Goal: Task Accomplishment & Management: Use online tool/utility

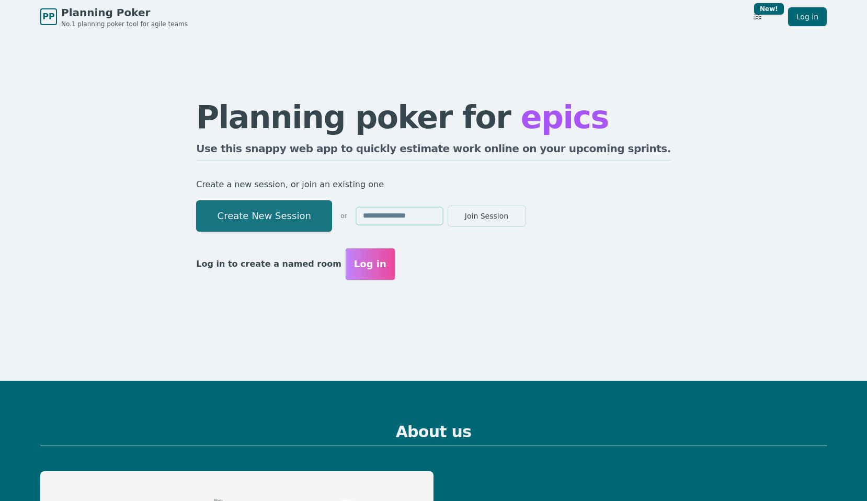
click at [297, 210] on button "Create New Session" at bounding box center [264, 215] width 136 height 31
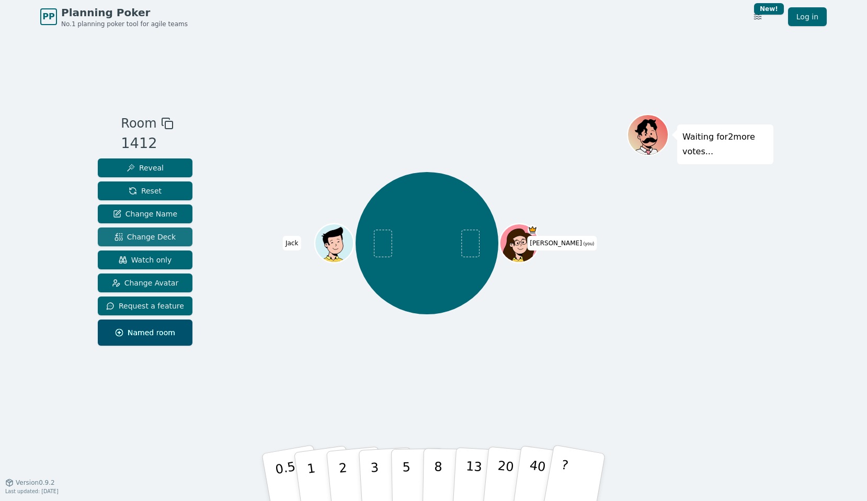
click at [161, 235] on span "Change Deck" at bounding box center [145, 237] width 61 height 10
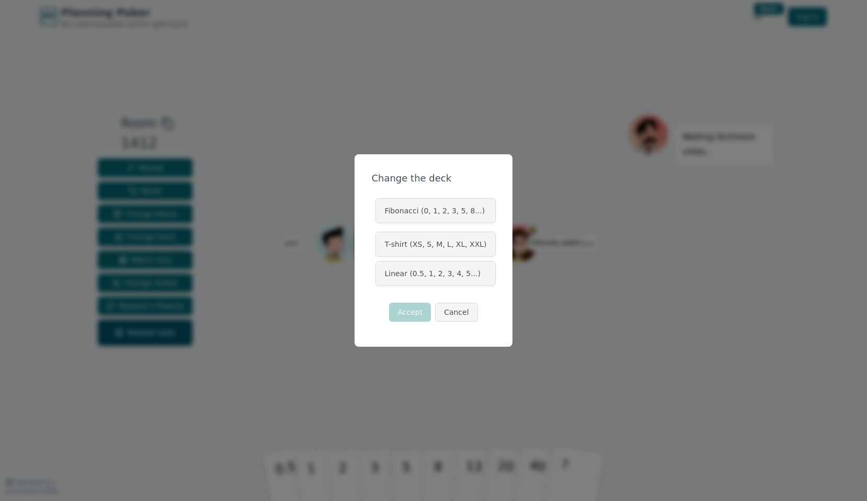
click at [412, 284] on label "Linear (0.5, 1, 2, 3, 4, 5...)" at bounding box center [435, 273] width 120 height 25
click at [379, 278] on button "Linear (0.5, 1, 2, 3, 4, 5...)" at bounding box center [375, 273] width 8 height 8
click at [412, 315] on button "Accept" at bounding box center [410, 312] width 42 height 19
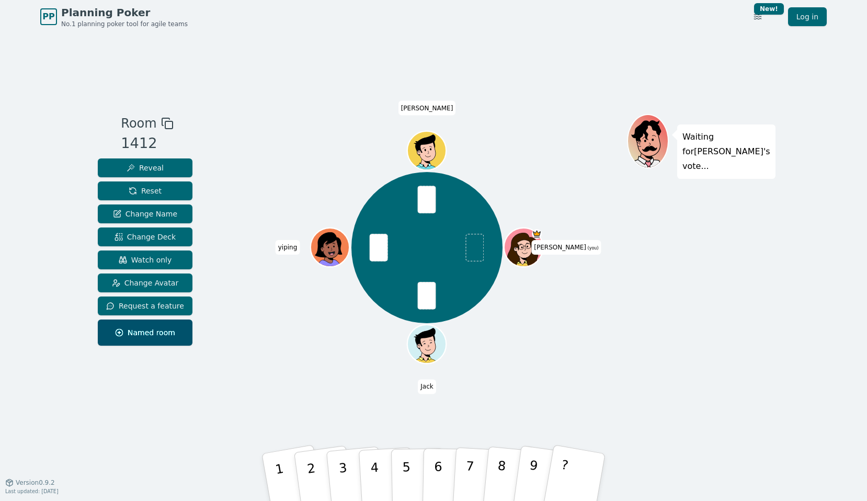
click at [220, 407] on div "Room 1412 Reveal Reset Change Name Change Deck Watch only Change Avatar Request…" at bounding box center [434, 257] width 680 height 449
click at [354, 451] on button "3" at bounding box center [355, 477] width 60 height 83
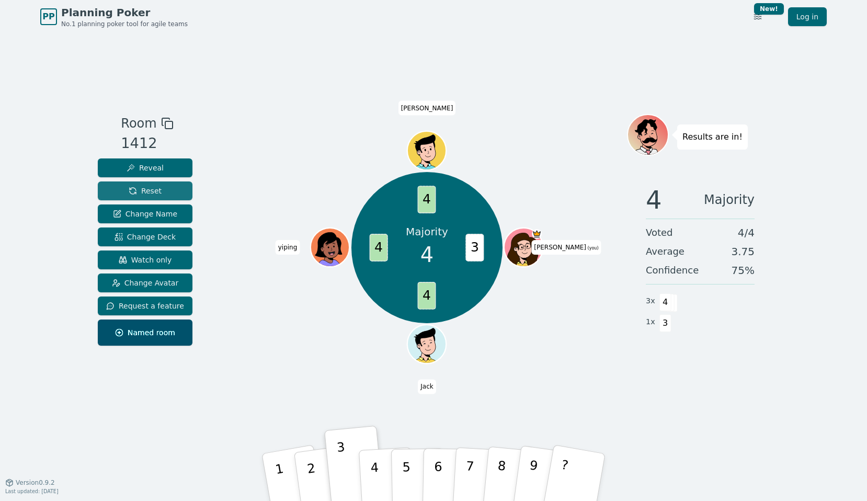
click at [124, 193] on button "Reset" at bounding box center [145, 190] width 95 height 19
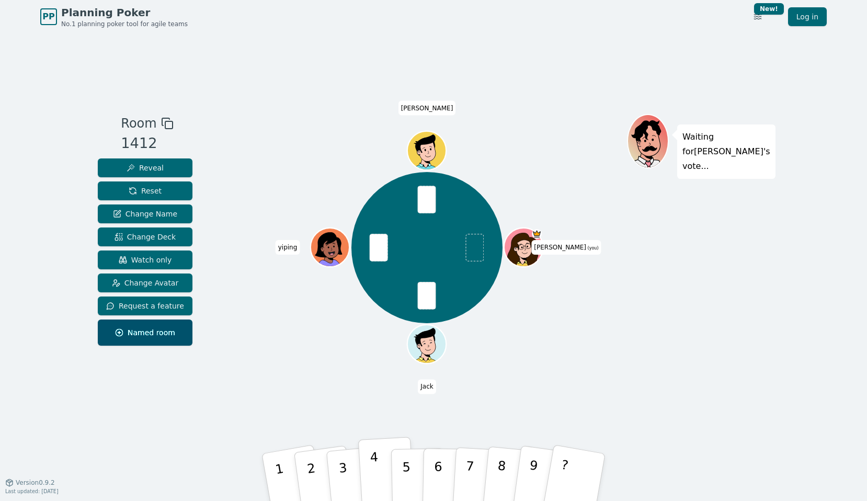
click at [370, 462] on p "4" at bounding box center [376, 478] width 12 height 57
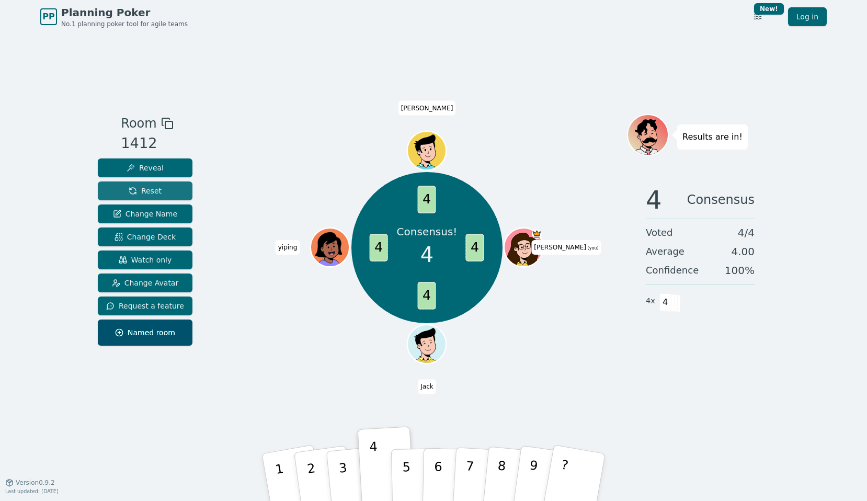
click at [167, 183] on button "Reset" at bounding box center [145, 190] width 95 height 19
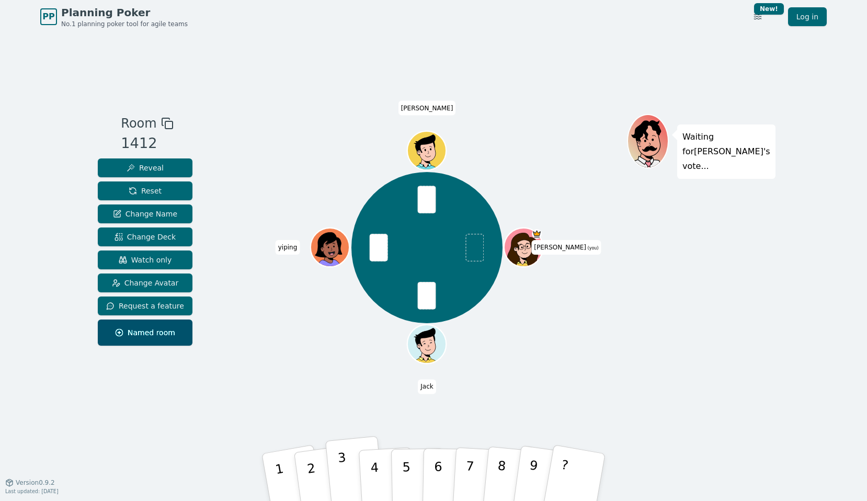
click at [350, 454] on button "3" at bounding box center [355, 477] width 60 height 83
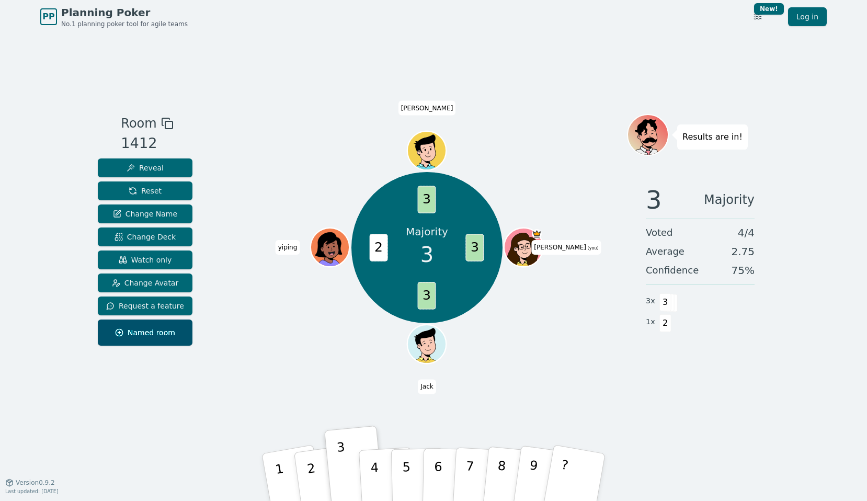
click at [379, 248] on span "2" at bounding box center [379, 247] width 18 height 27
drag, startPoint x: 373, startPoint y: 247, endPoint x: 393, endPoint y: 248, distance: 19.9
click at [393, 248] on div "Majority 3 3 3 2 3 Zach (you) Jack yiping Colin" at bounding box center [426, 247] width 151 height 151
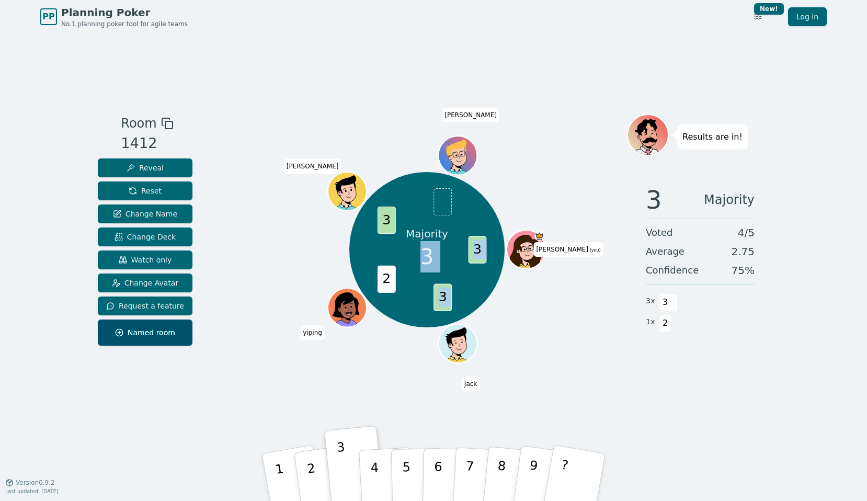
click at [374, 247] on div "Majority 3 3 3 2 3 Zach (you) Jack yiping Colin Ian" at bounding box center [426, 249] width 155 height 155
click at [160, 186] on button "Reset" at bounding box center [145, 190] width 95 height 19
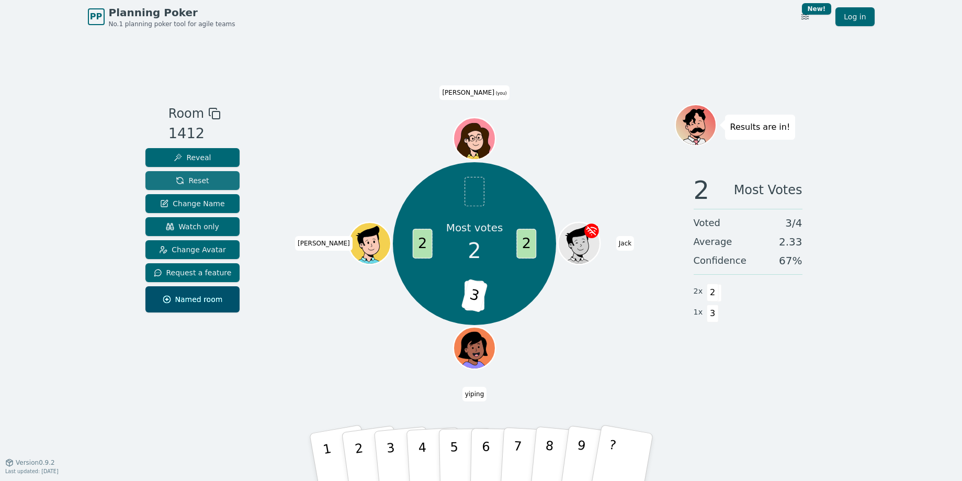
click at [210, 184] on button "Reset" at bounding box center [192, 180] width 95 height 19
click at [177, 175] on span "Reset" at bounding box center [192, 180] width 33 height 10
click at [275, 171] on div "Most votes 2 2 4 3 2 Jack yiping Colin Zach (you)" at bounding box center [475, 244] width 400 height 242
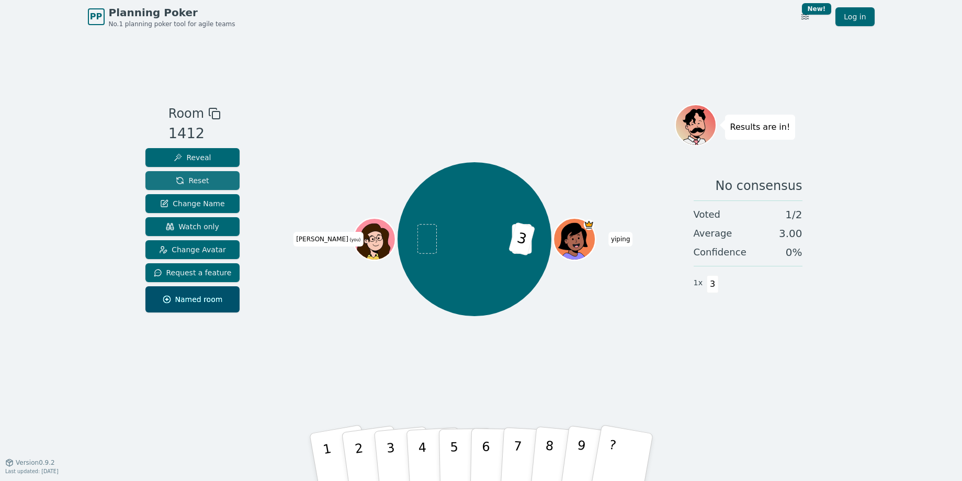
click at [192, 182] on span "Reset" at bounding box center [192, 180] width 33 height 10
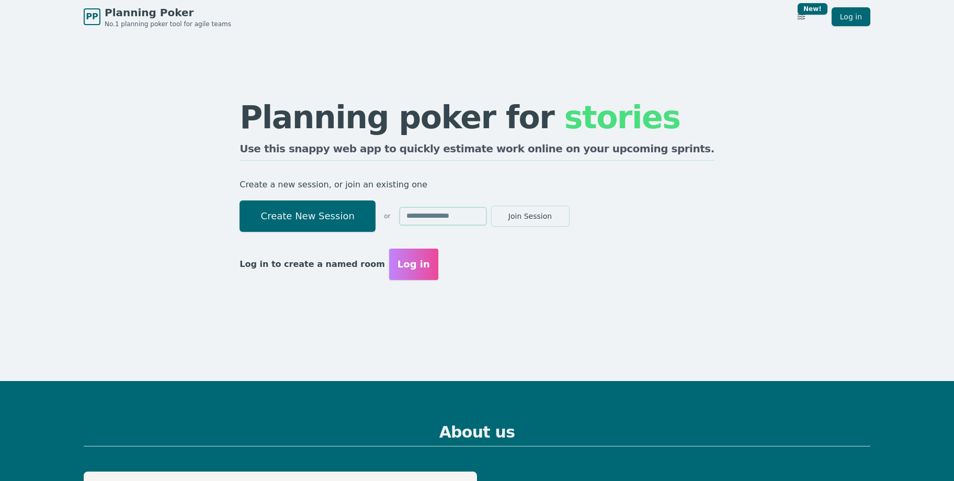
click at [564, 124] on span "stories" at bounding box center [622, 117] width 116 height 37
click at [578, 106] on span "stories" at bounding box center [622, 117] width 116 height 37
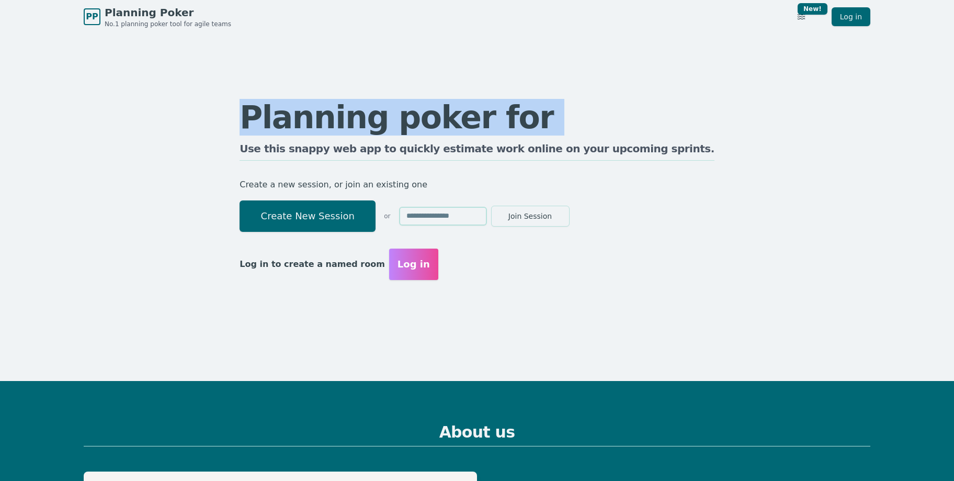
click at [578, 106] on span "stories" at bounding box center [622, 117] width 116 height 37
click at [691, 94] on div "Planning poker for tasks Use this snappy web app to quickly estimate work onlin…" at bounding box center [476, 190] width 803 height 314
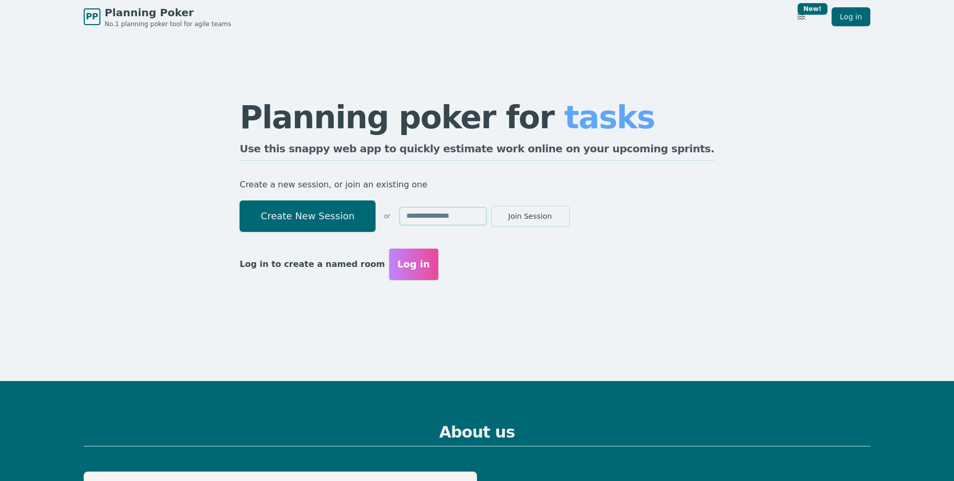
click at [611, 118] on span "tasks" at bounding box center [609, 117] width 90 height 37
click at [471, 125] on h1 "Planning poker for epics" at bounding box center [476, 116] width 475 height 31
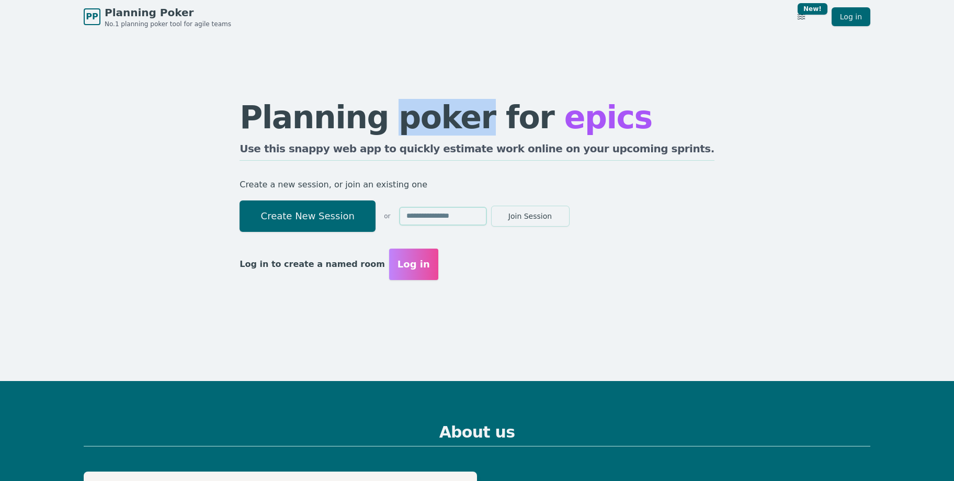
click at [471, 125] on h1 "Planning poker for epics" at bounding box center [476, 116] width 475 height 31
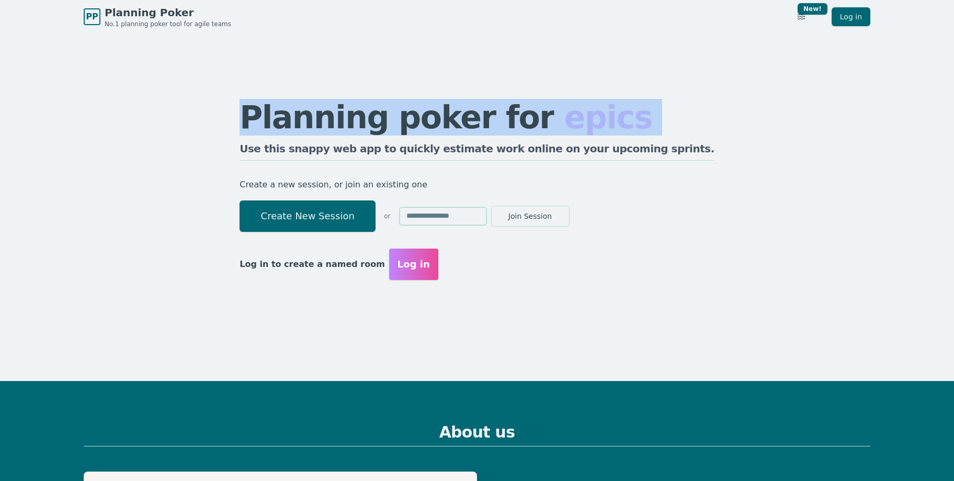
click at [471, 125] on h1 "Planning poker for epics" at bounding box center [476, 116] width 475 height 31
click at [822, 112] on div "Planning poker for tasks Use this snappy web app to quickly estimate work onlin…" at bounding box center [476, 190] width 803 height 314
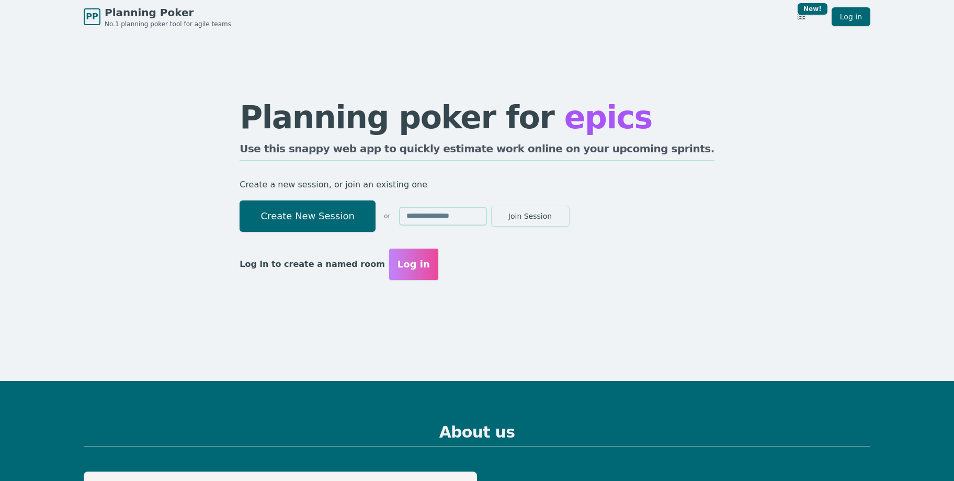
click at [840, 75] on div "Planning poker for epics Use this snappy web app to quickly estimate work onlin…" at bounding box center [476, 190] width 803 height 314
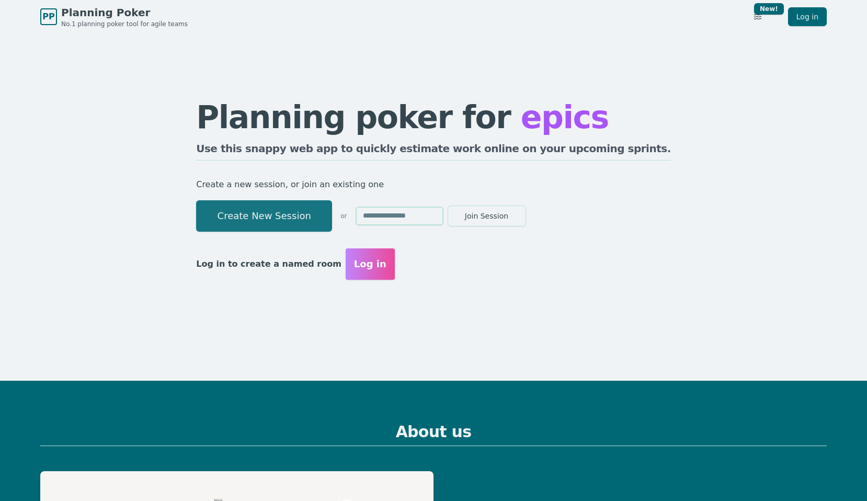
click at [289, 201] on button "Create New Session" at bounding box center [264, 215] width 136 height 31
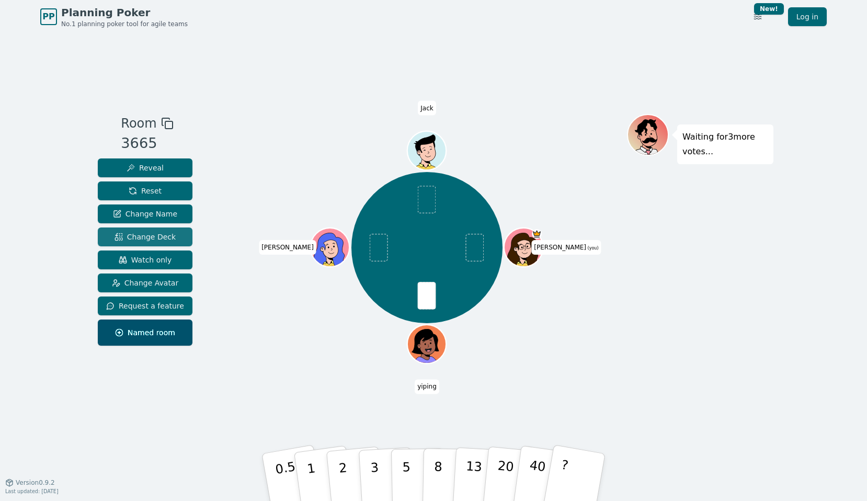
click at [158, 230] on button "Change Deck" at bounding box center [145, 236] width 95 height 19
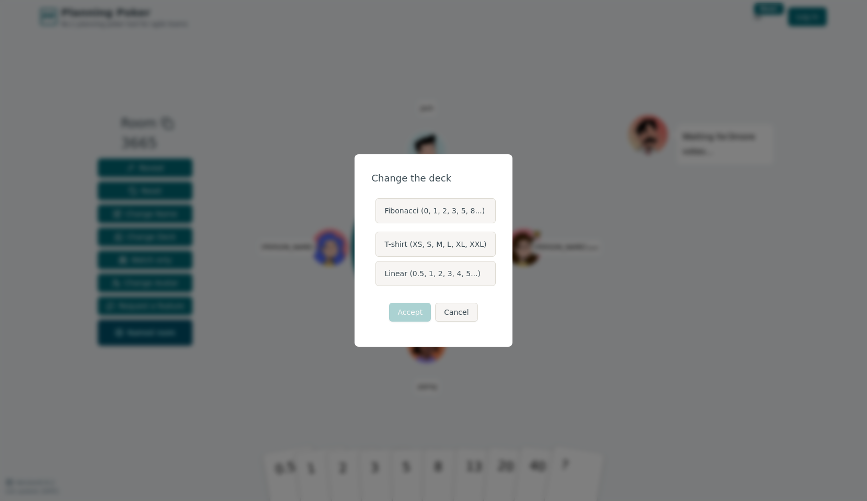
click at [440, 284] on label "Linear (0.5, 1, 2, 3, 4, 5...)" at bounding box center [435, 273] width 120 height 25
click at [379, 278] on button "Linear (0.5, 1, 2, 3, 4, 5...)" at bounding box center [375, 273] width 8 height 8
click at [396, 315] on button "Accept" at bounding box center [410, 312] width 42 height 19
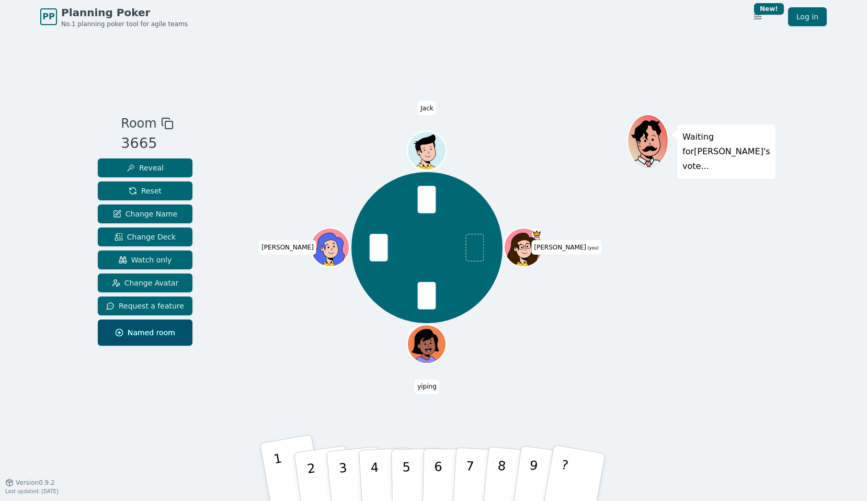
click at [287, 459] on button "1" at bounding box center [292, 477] width 65 height 86
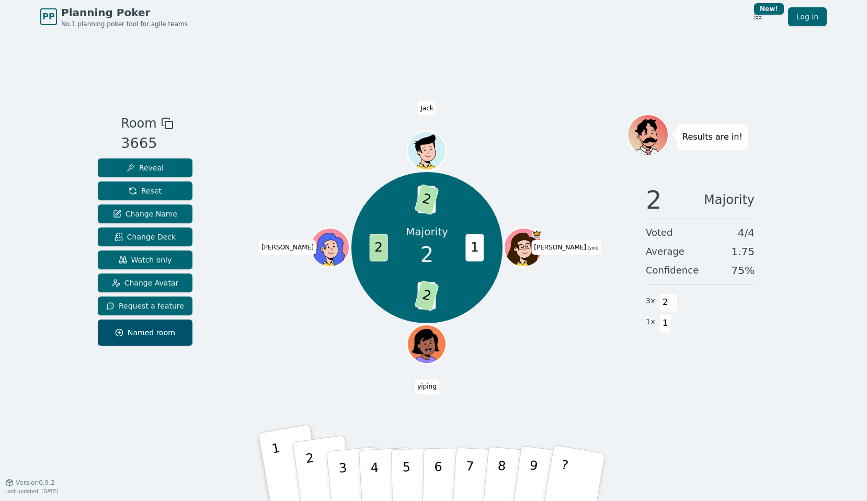
click at [316, 471] on button "2" at bounding box center [323, 477] width 62 height 85
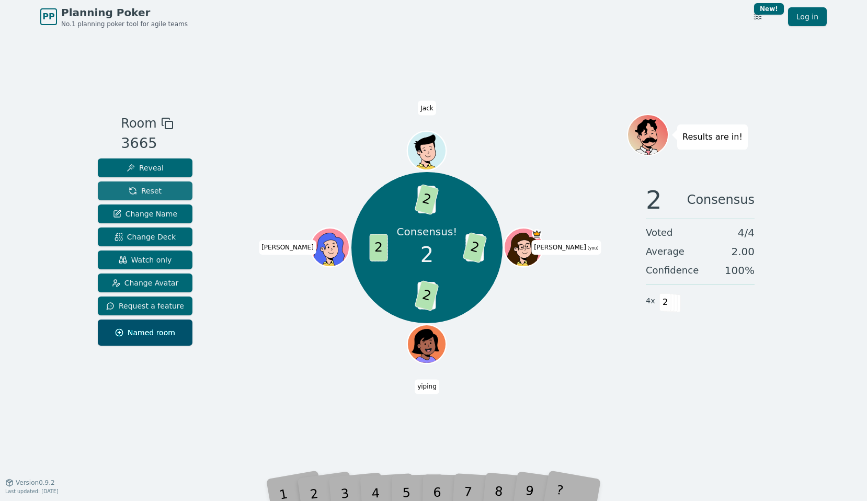
click at [177, 191] on button "Reset" at bounding box center [145, 190] width 95 height 19
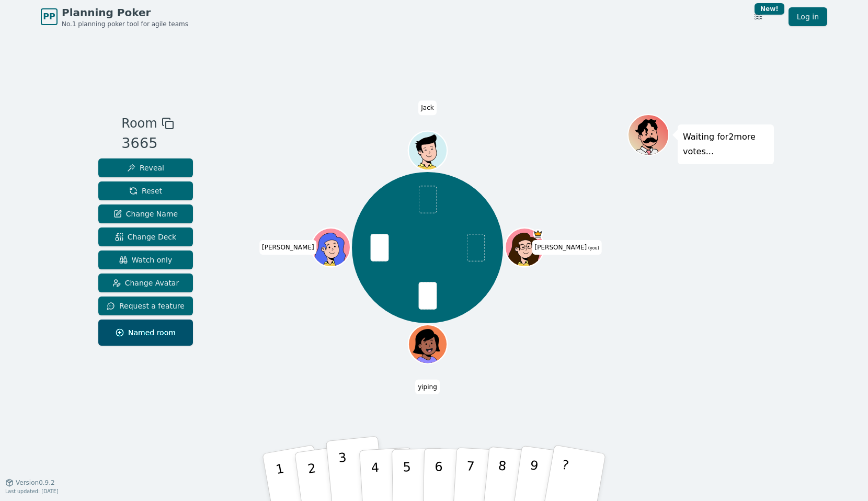
click at [340, 455] on p "3" at bounding box center [345, 478] width 14 height 57
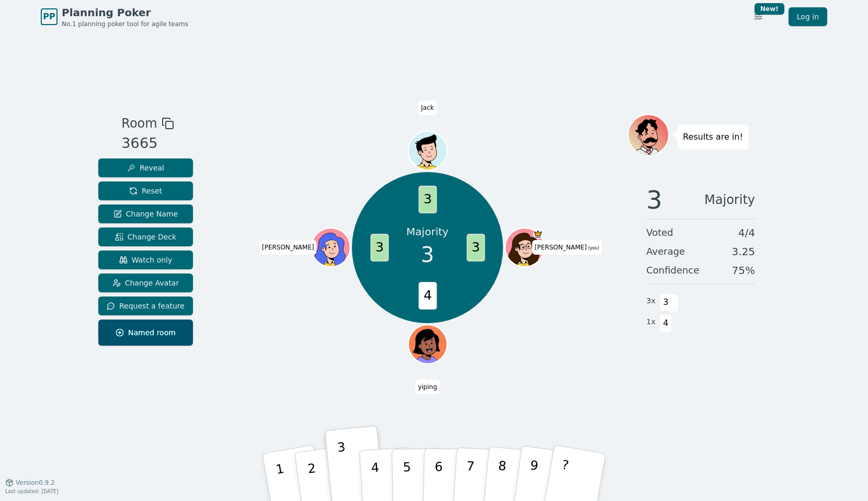
click at [325, 426] on button "3" at bounding box center [355, 467] width 60 height 83
click at [130, 181] on button "Reset" at bounding box center [145, 190] width 95 height 19
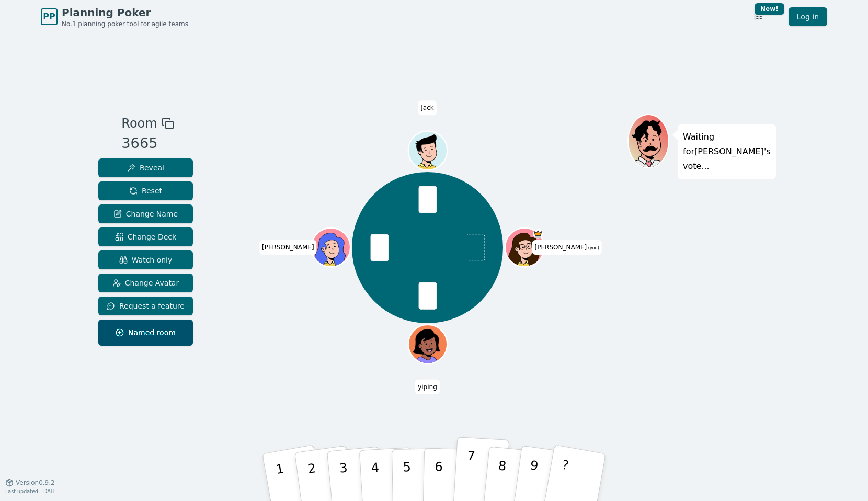
click at [471, 458] on p "7" at bounding box center [470, 476] width 12 height 57
